Goal: Task Accomplishment & Management: Use online tool/utility

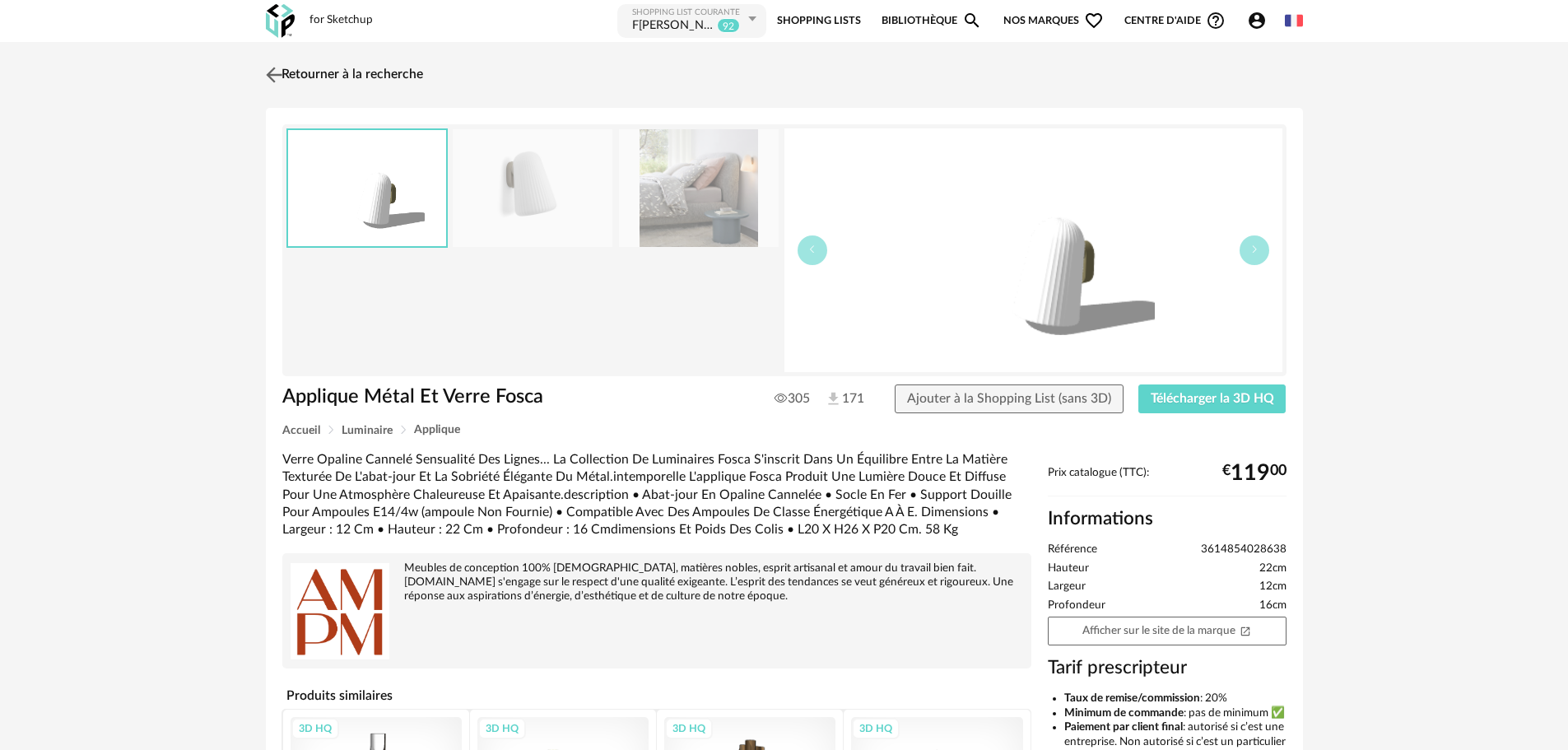
click at [268, 69] on img at bounding box center [273, 74] width 23 height 23
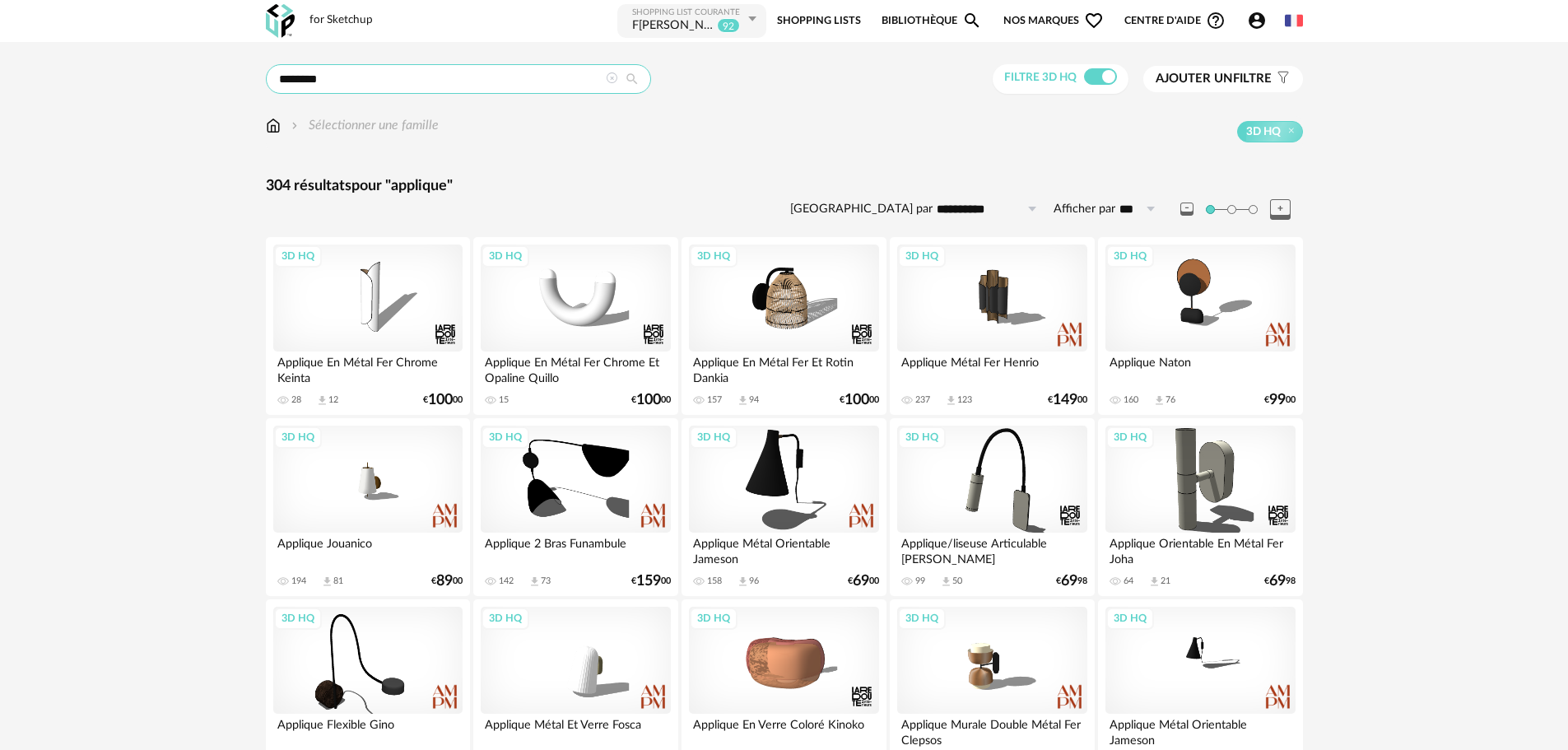
drag, startPoint x: 423, startPoint y: 78, endPoint x: 85, endPoint y: 106, distance: 339.2
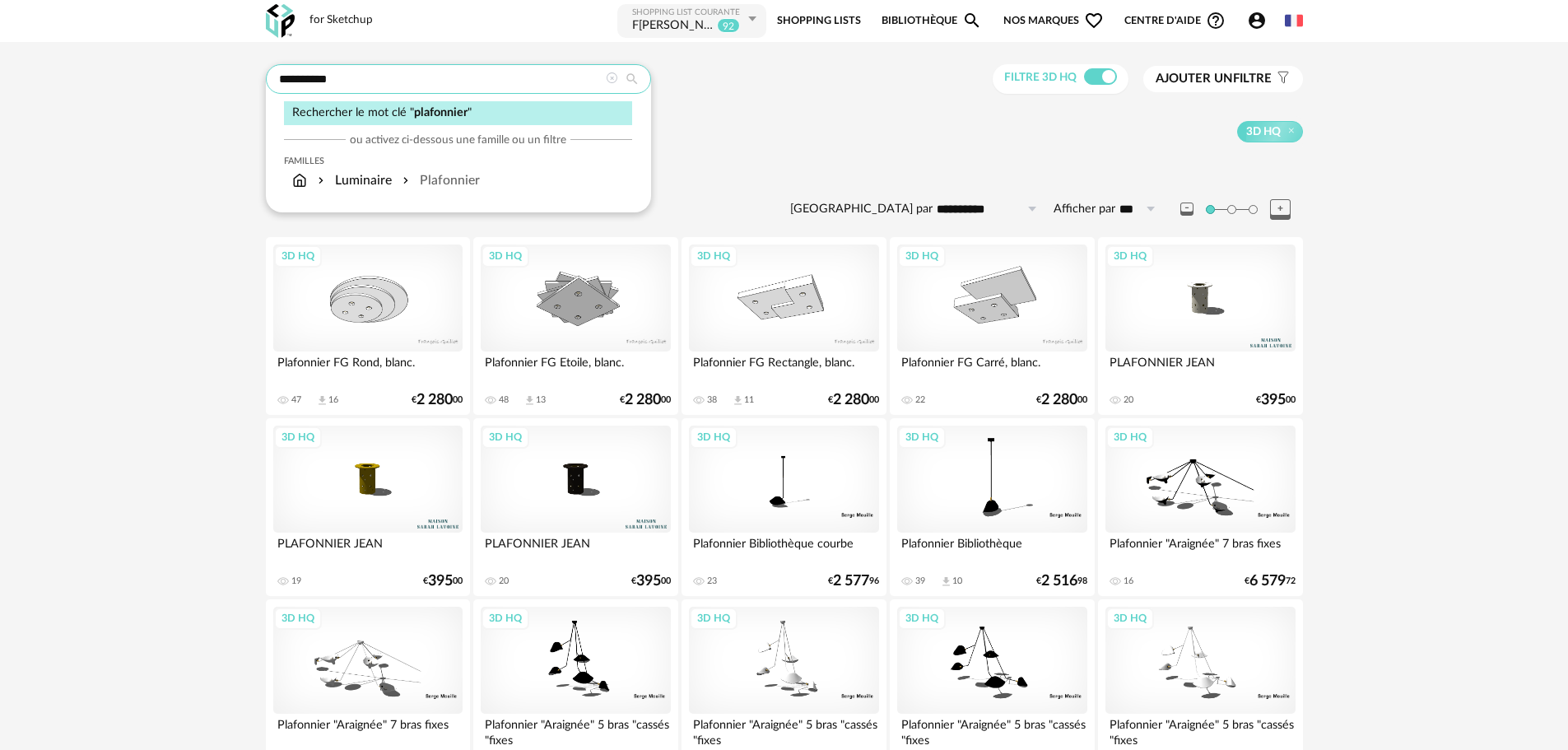
drag, startPoint x: 401, startPoint y: 84, endPoint x: 169, endPoint y: 84, distance: 232.0
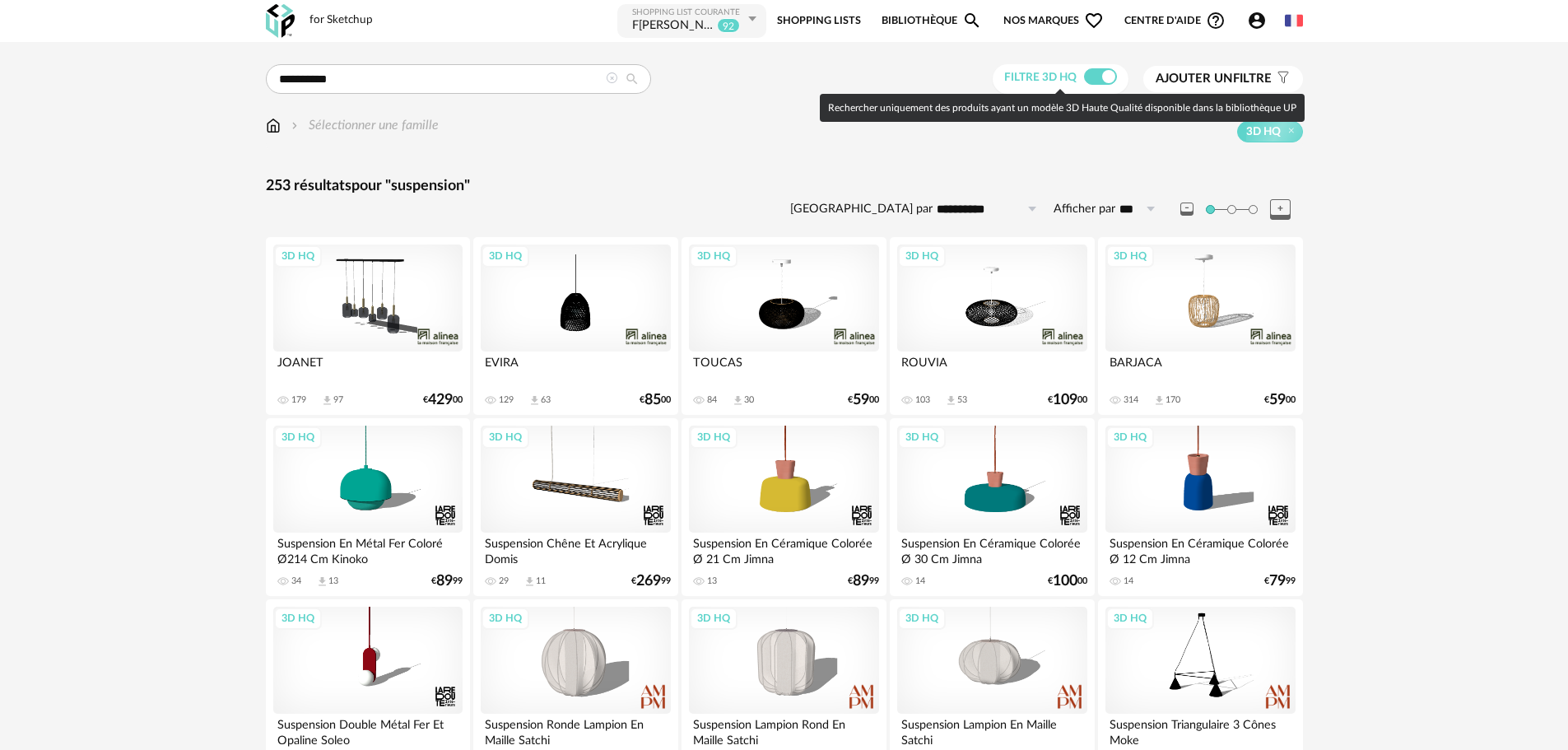
click at [1102, 76] on span at bounding box center [1100, 77] width 33 height 17
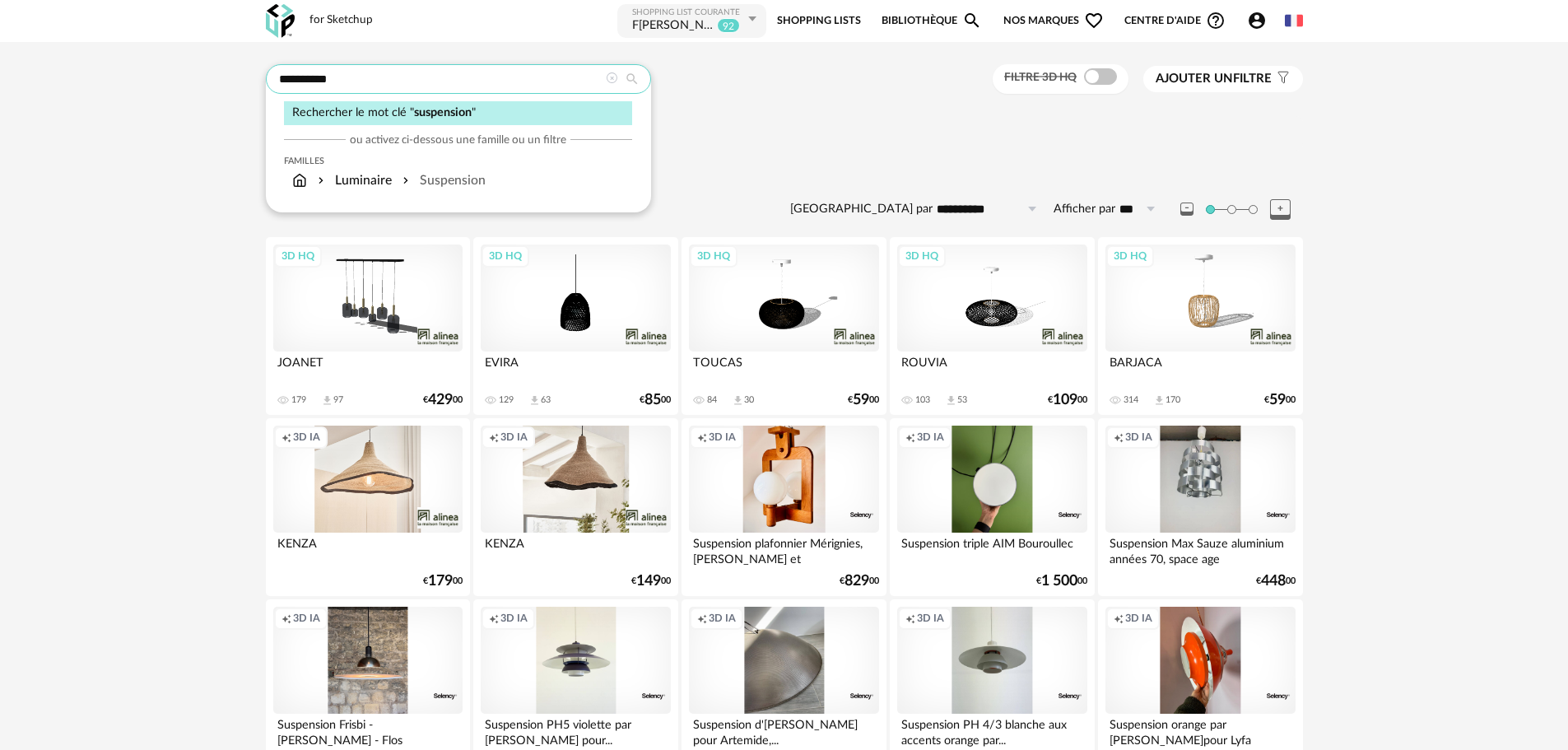
drag, startPoint x: 386, startPoint y: 81, endPoint x: 129, endPoint y: 100, distance: 257.7
type input "**********"
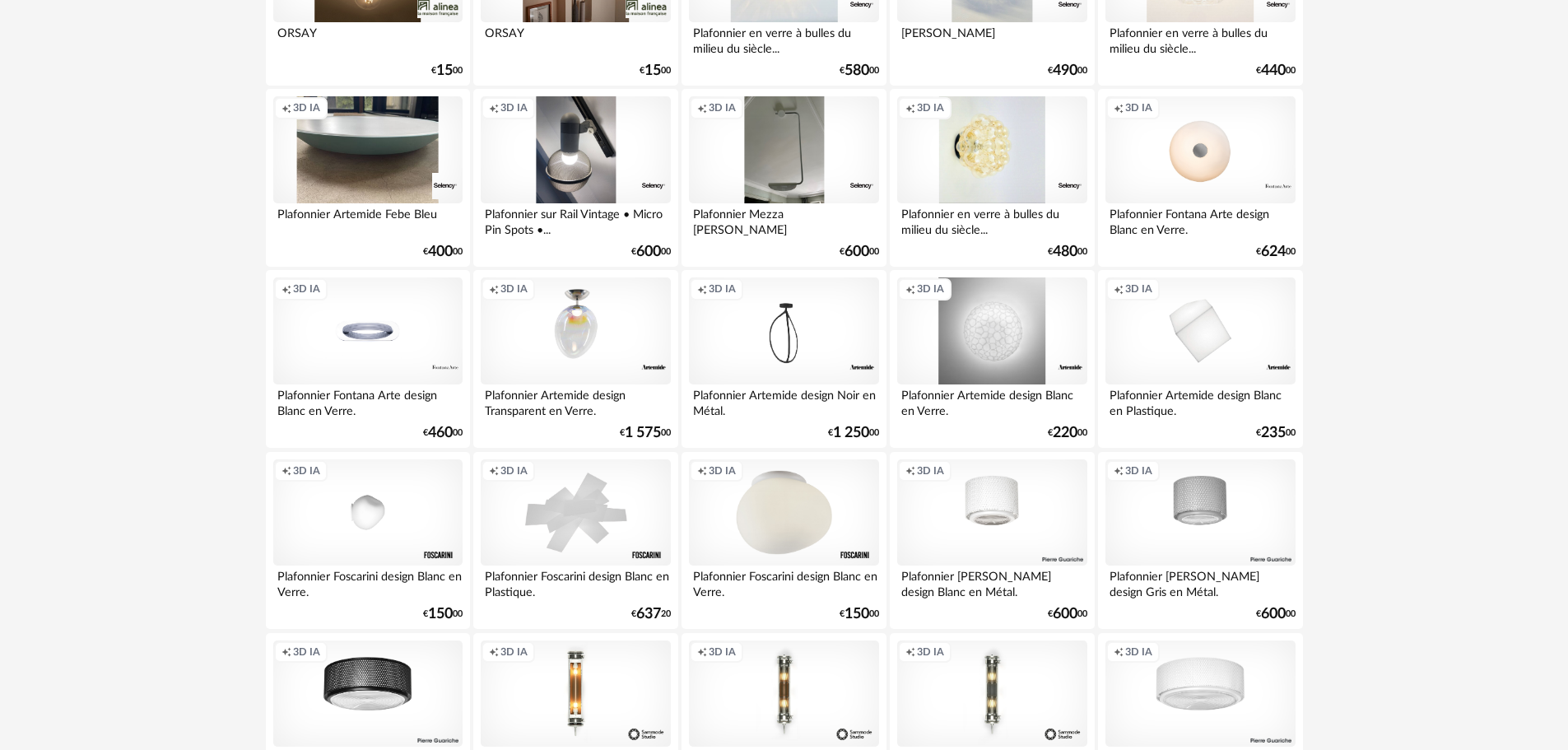
scroll to position [412, 0]
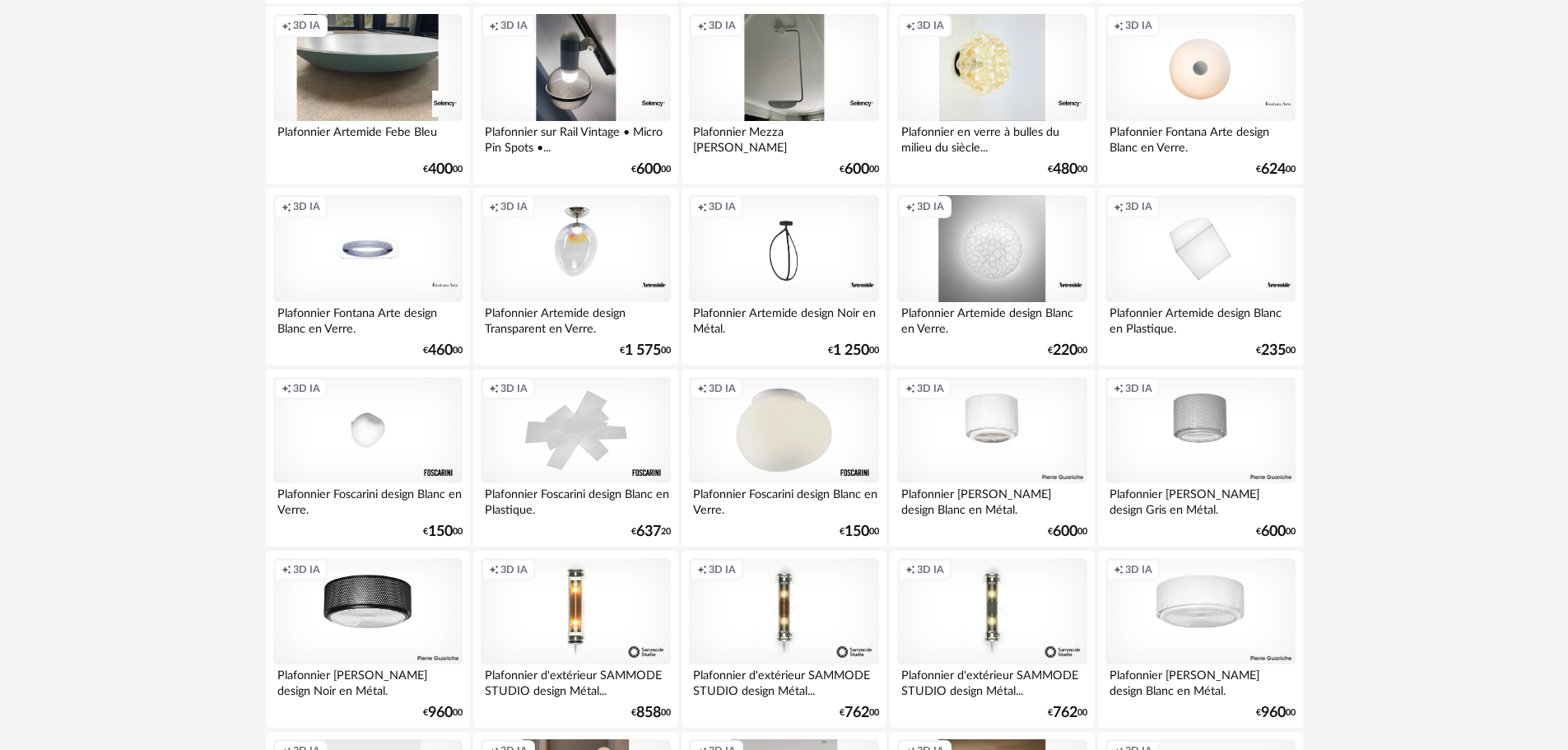
click at [776, 438] on div "Creation icon 3D IA" at bounding box center [784, 431] width 190 height 107
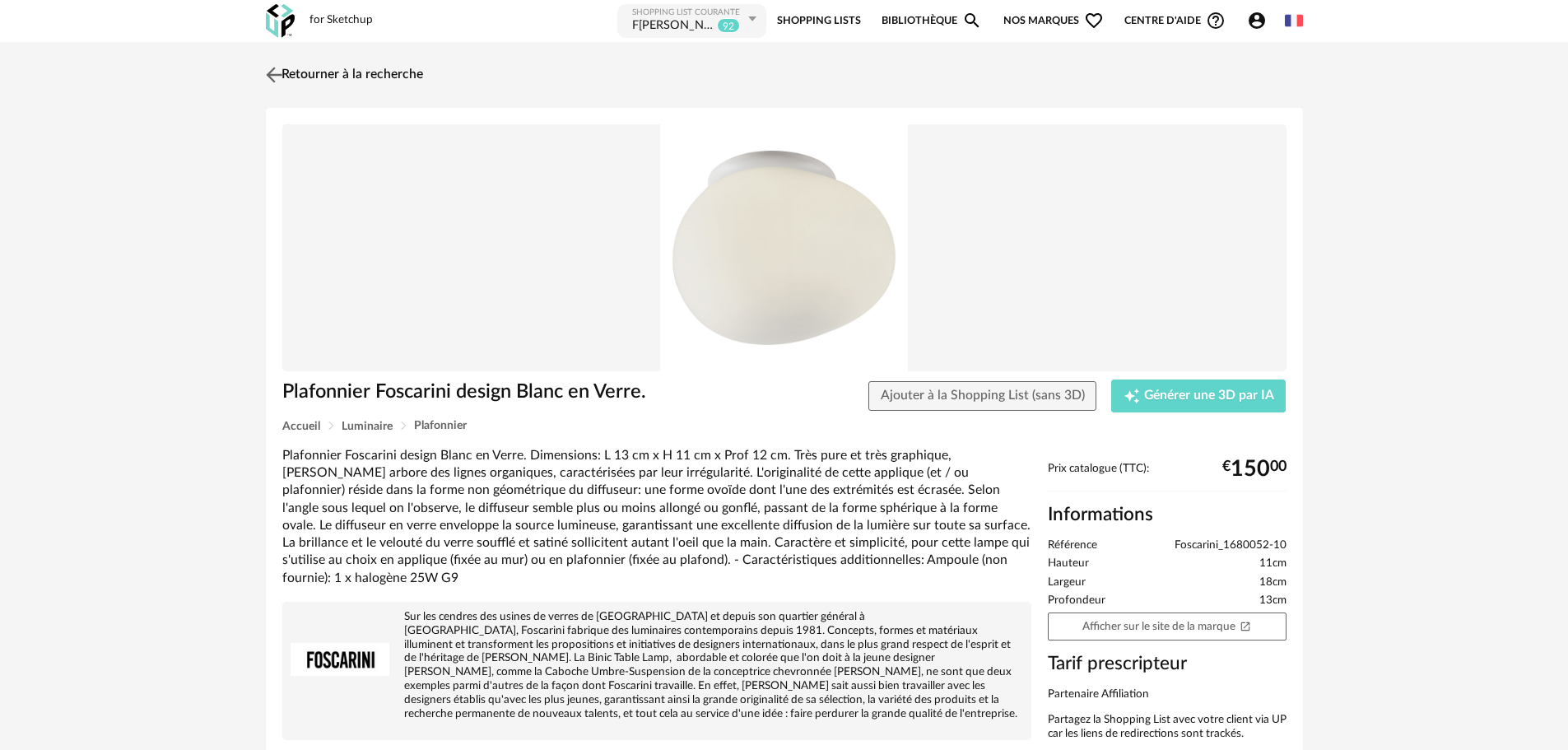
click at [280, 72] on img at bounding box center [273, 74] width 23 height 23
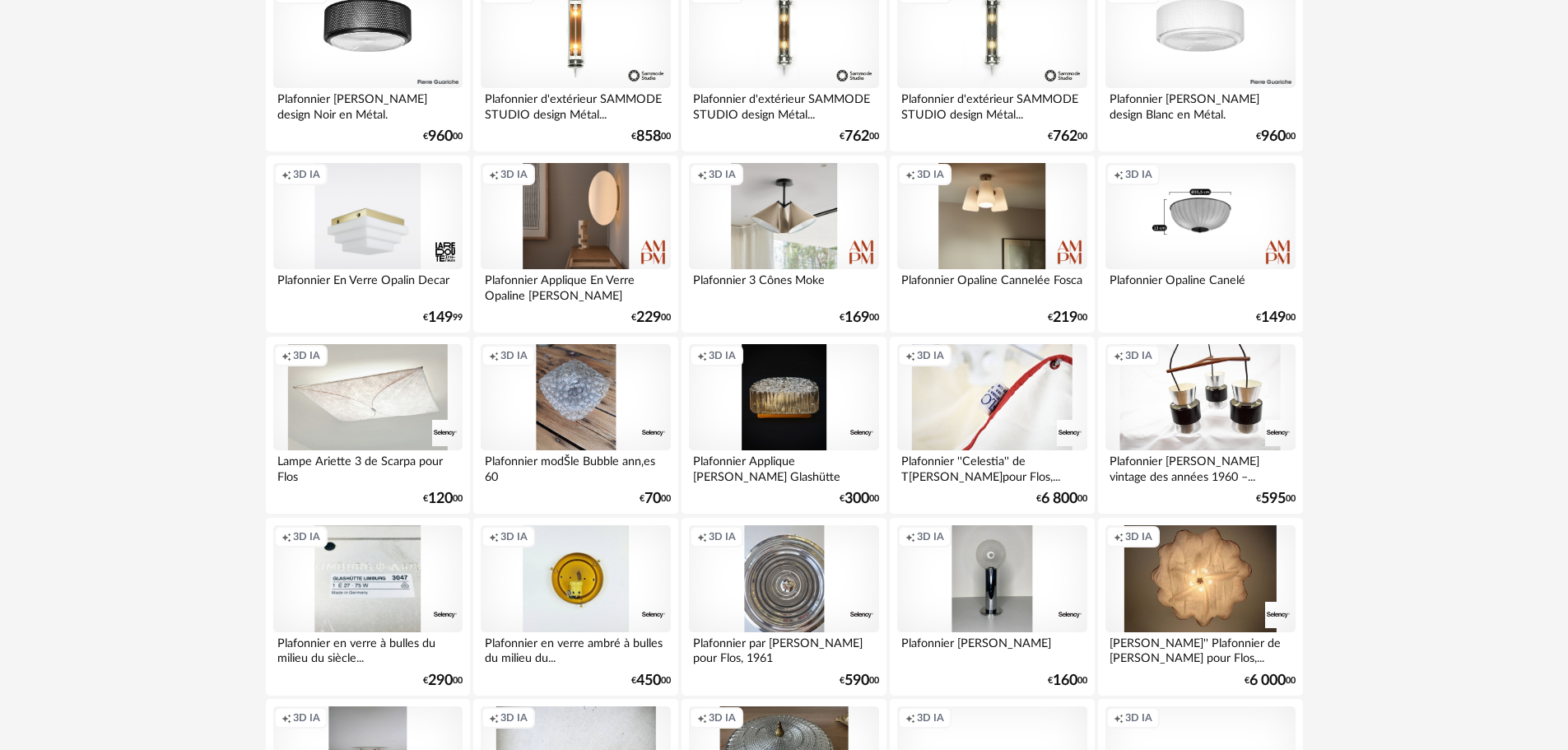
scroll to position [906, 0]
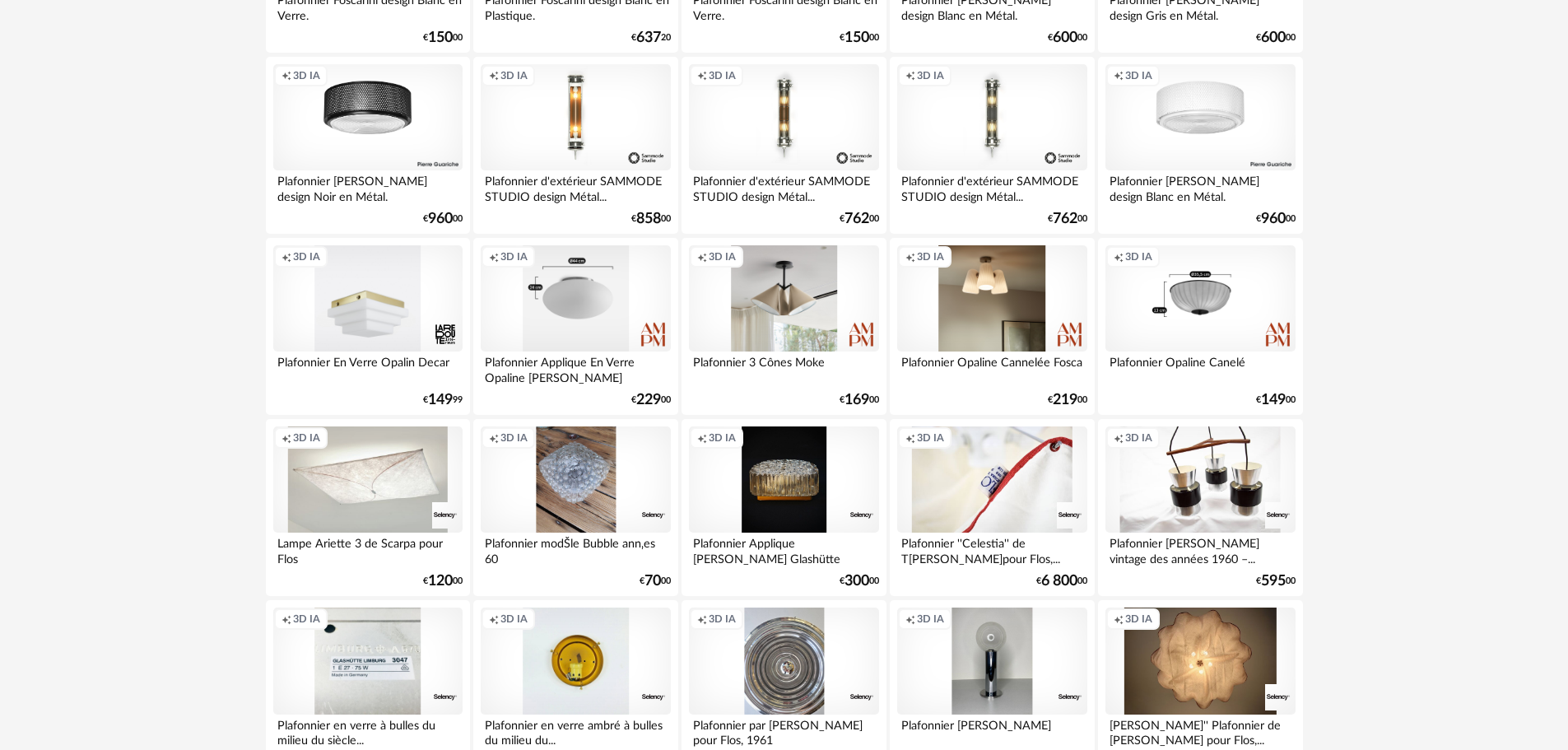
click at [578, 329] on div "Creation icon 3D IA" at bounding box center [575, 298] width 190 height 107
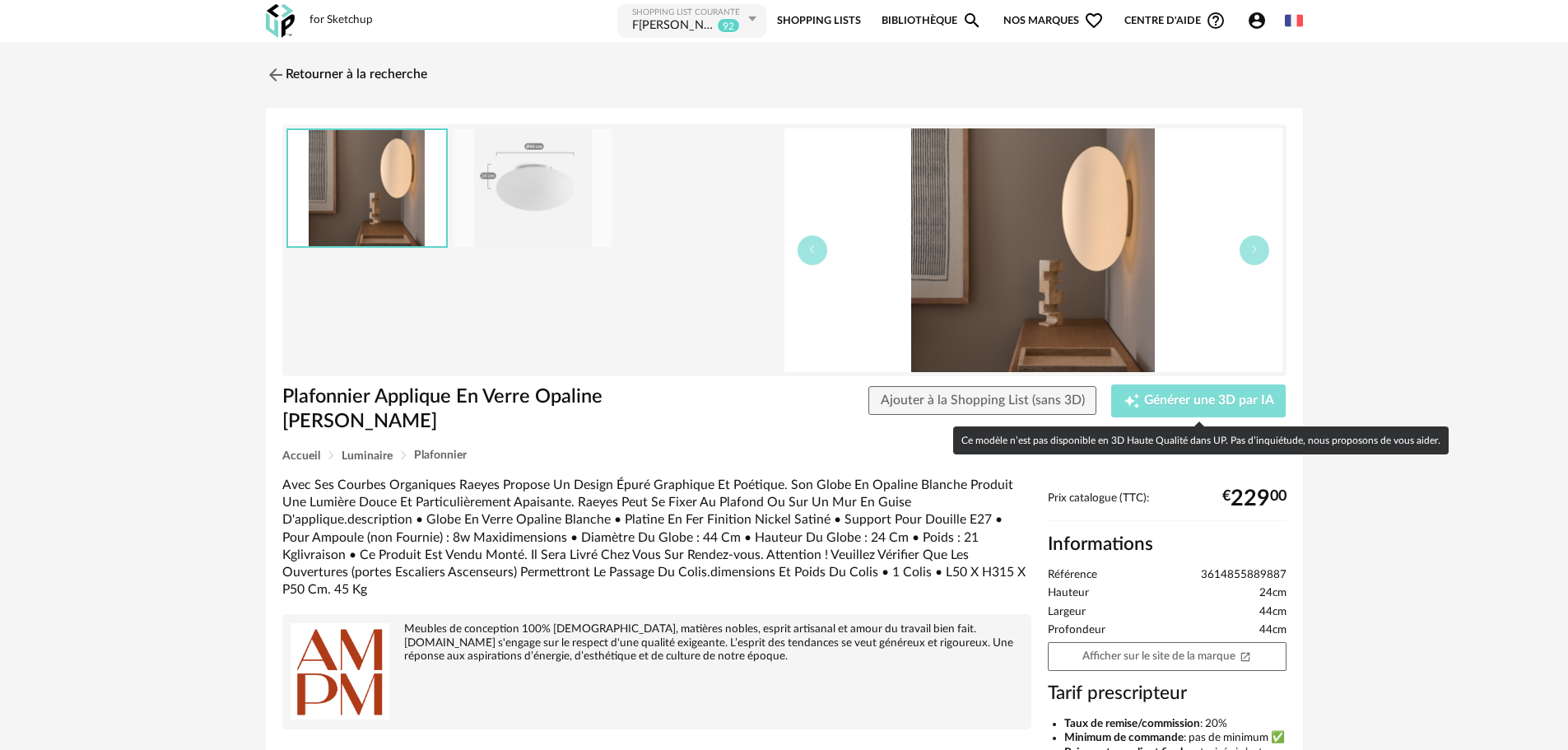
click at [1196, 397] on span "Générer une 3D par IA" at bounding box center [1210, 401] width 130 height 13
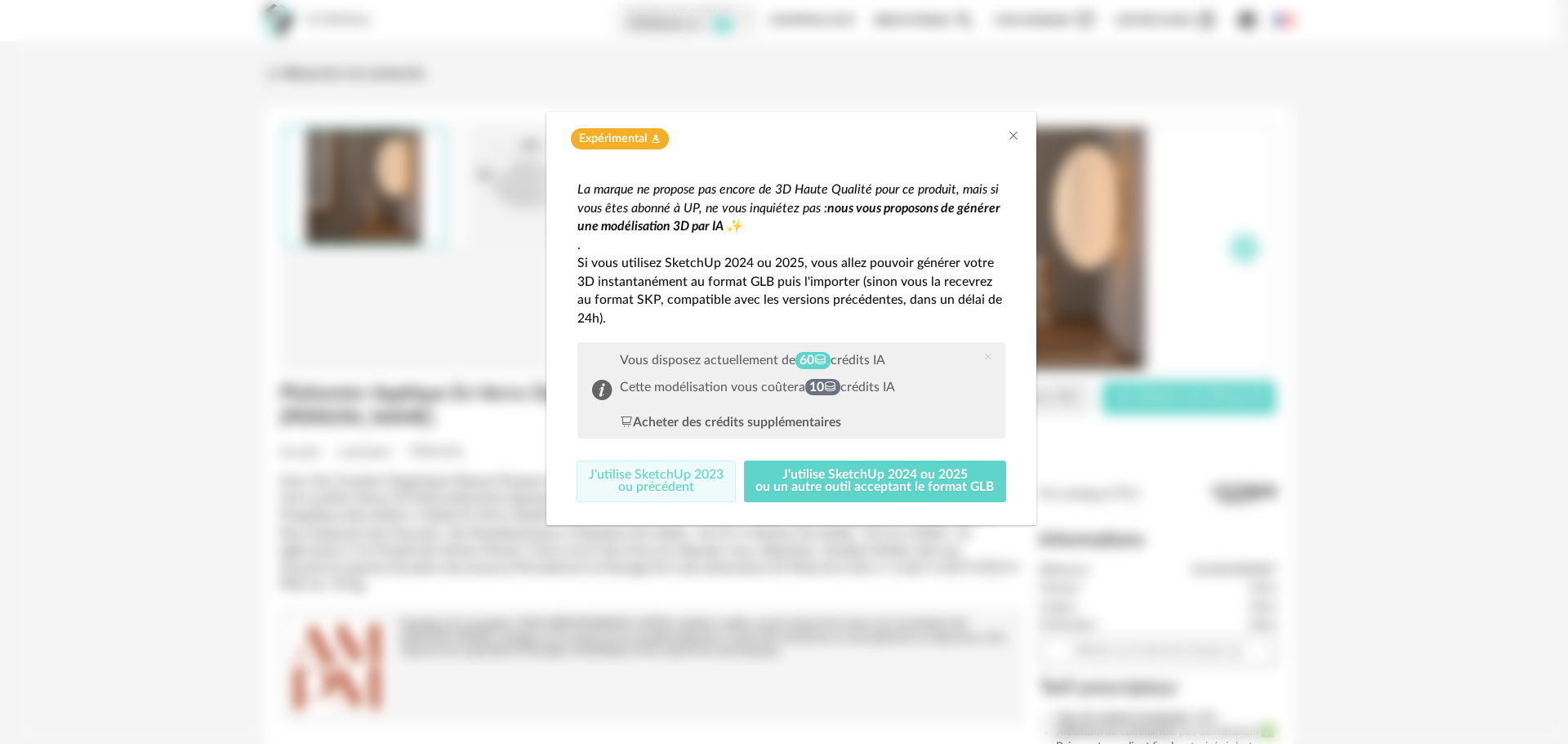
click at [629, 484] on button "J'utilise SketchUp 2023 ou précédent" at bounding box center [655, 482] width 159 height 43
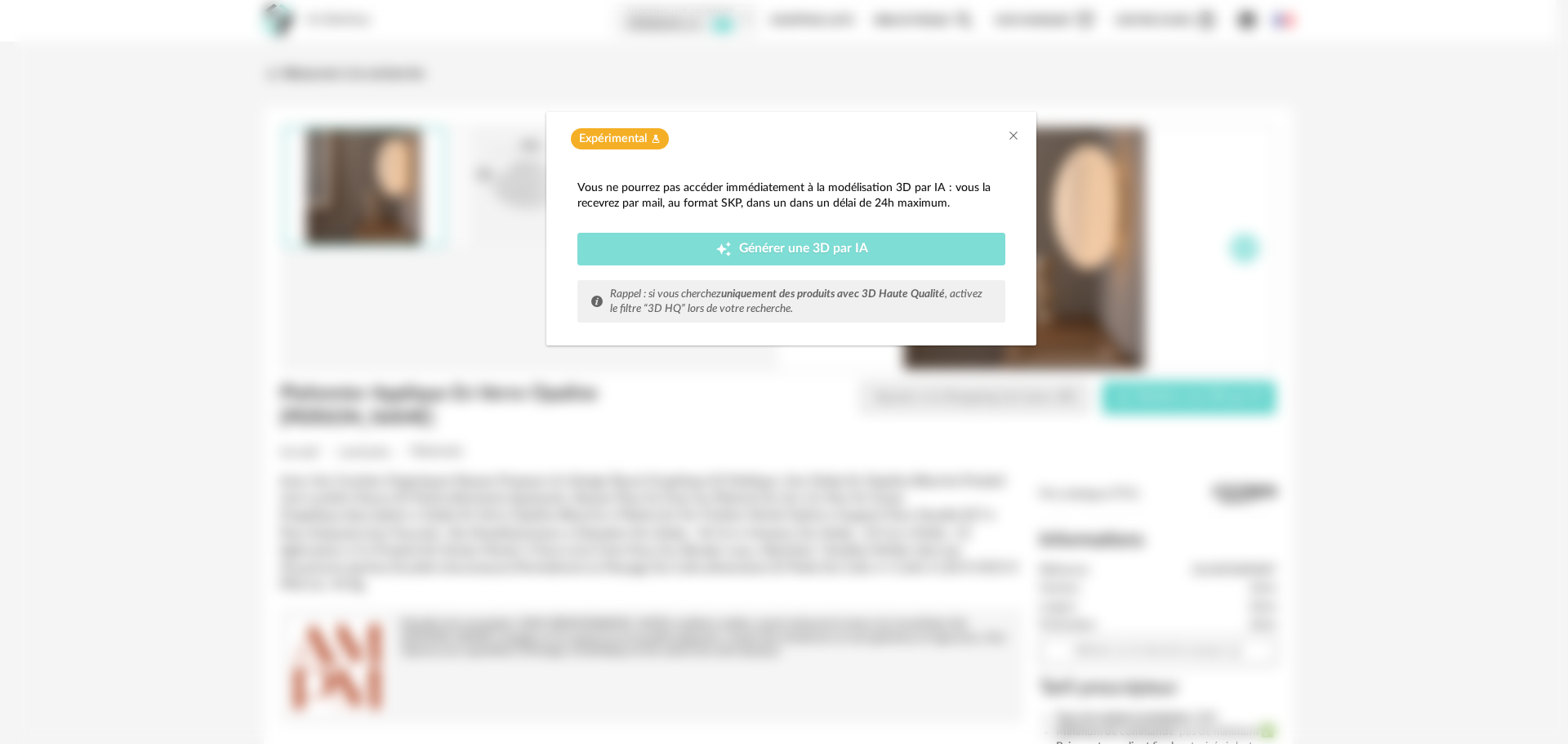
click at [711, 249] on div "Creation icon Générer une 3D par IA" at bounding box center [790, 250] width 403 height 17
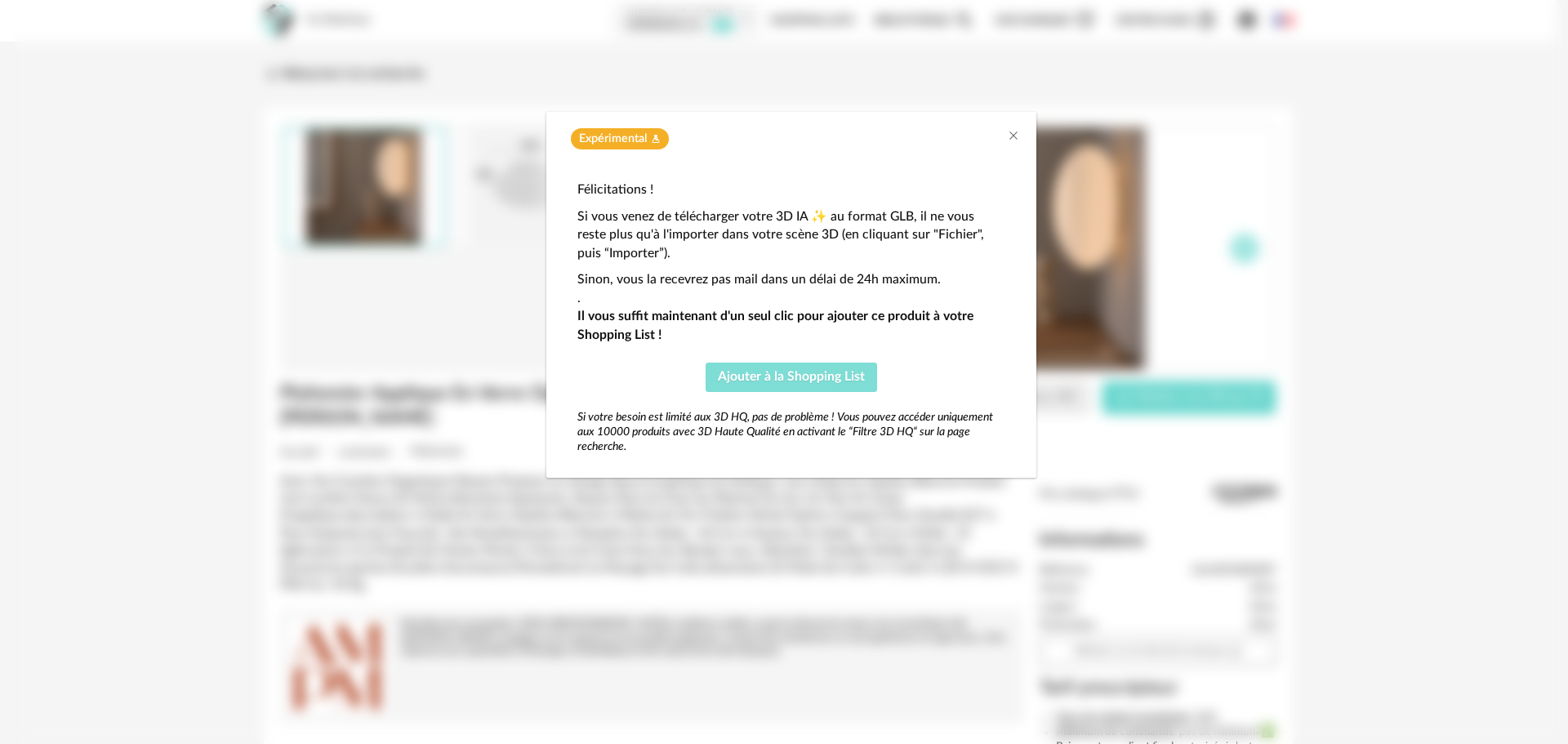
click at [759, 384] on button "Ajouter à la Shopping List" at bounding box center [791, 378] width 171 height 30
